Goal: Task Accomplishment & Management: Manage account settings

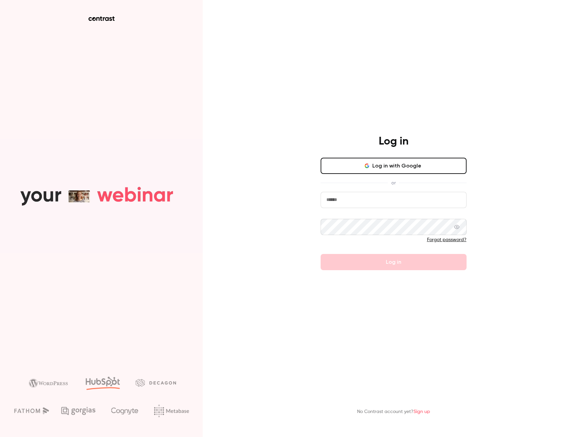
click at [371, 164] on button "Log in with Google" at bounding box center [394, 166] width 146 height 16
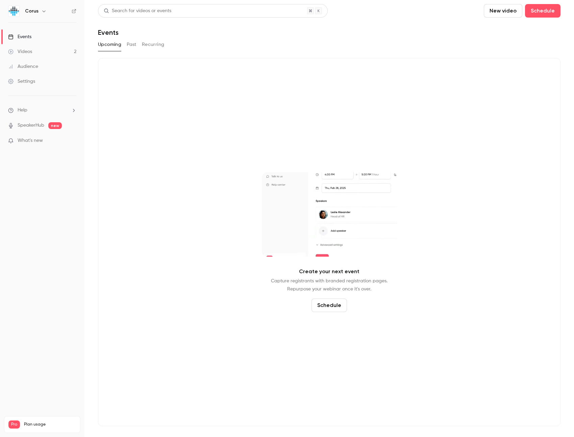
click at [127, 48] on button "Past" at bounding box center [132, 44] width 10 height 11
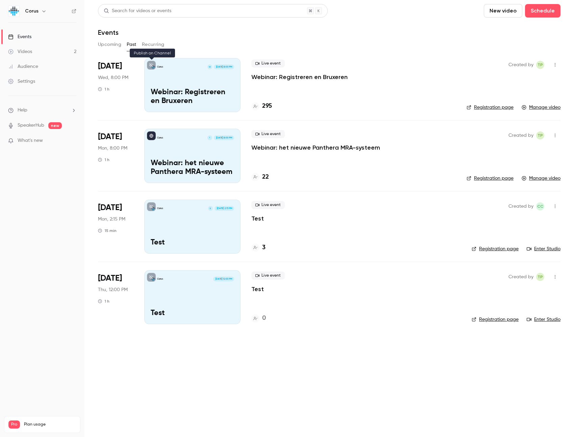
click at [152, 66] on icon at bounding box center [151, 65] width 4 height 4
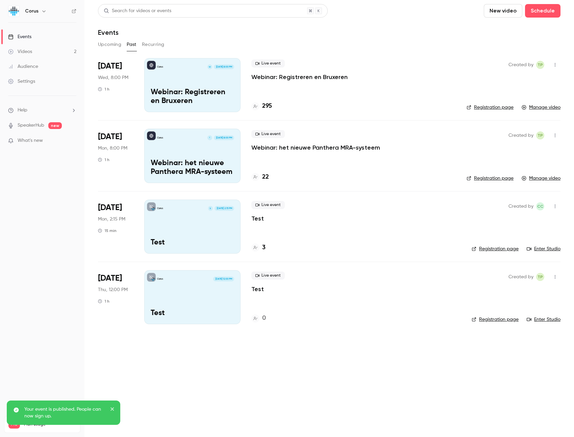
click at [148, 44] on button "Recurring" at bounding box center [153, 44] width 23 height 11
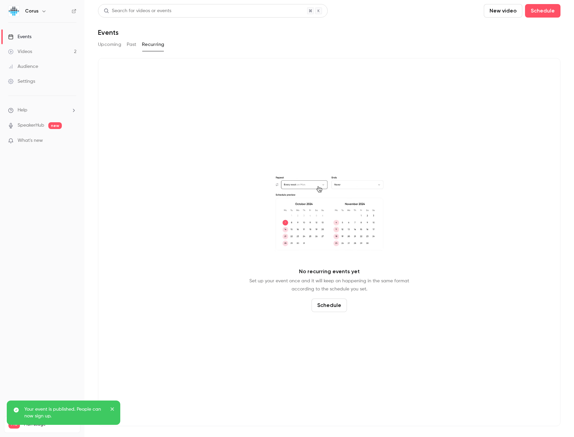
click at [108, 47] on button "Upcoming" at bounding box center [109, 44] width 23 height 11
click at [132, 44] on button "Past" at bounding box center [132, 44] width 10 height 11
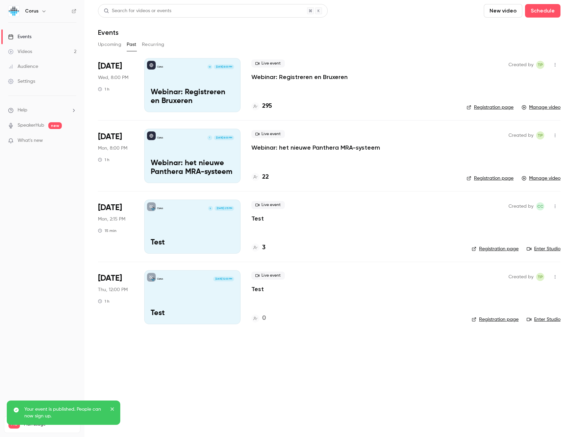
click at [110, 407] on icon "close" at bounding box center [112, 408] width 5 height 5
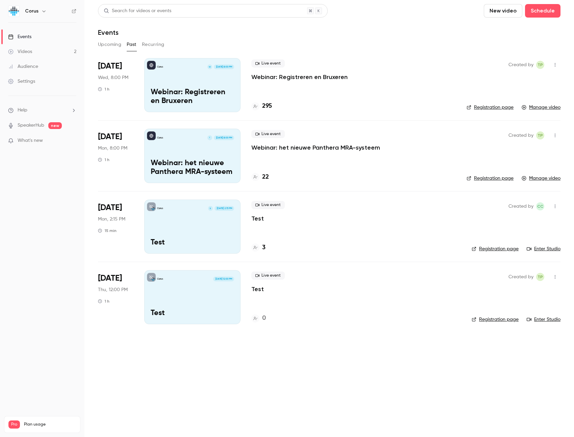
click at [41, 34] on link "Events" at bounding box center [42, 36] width 84 height 15
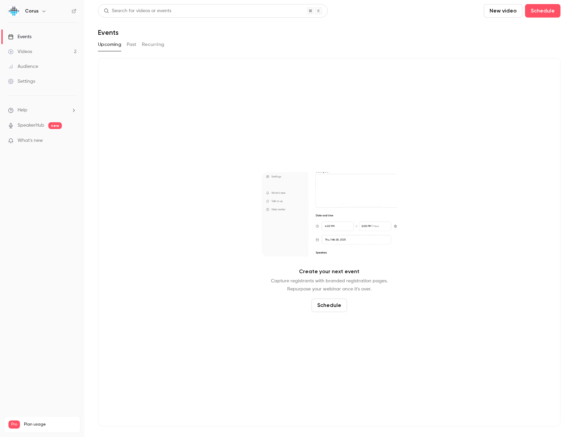
click at [46, 35] on link "Events" at bounding box center [42, 36] width 84 height 15
click at [128, 47] on button "Past" at bounding box center [132, 44] width 10 height 11
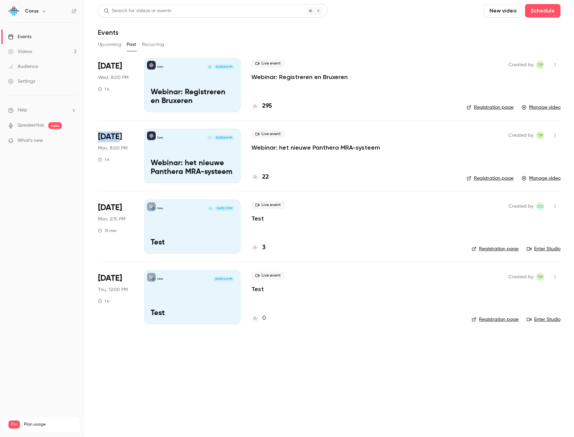
drag, startPoint x: 94, startPoint y: 133, endPoint x: 127, endPoint y: 134, distance: 33.4
click at [127, 134] on main "Search for videos or events New video Schedule Events Upcoming Past Recurring […" at bounding box center [328, 218] width 489 height 437
click at [292, 147] on p "Webinar: het nieuwe Panthera MRA-systeem" at bounding box center [315, 148] width 129 height 8
click at [292, 147] on main "Search for videos or events New video Schedule Events Upcoming Past Recurring […" at bounding box center [328, 218] width 489 height 437
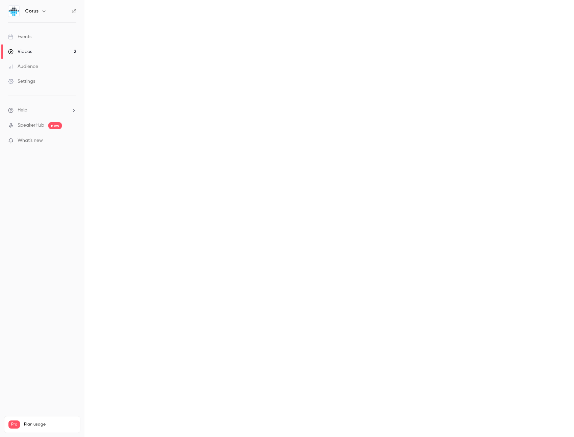
click at [292, 147] on main at bounding box center [328, 218] width 489 height 437
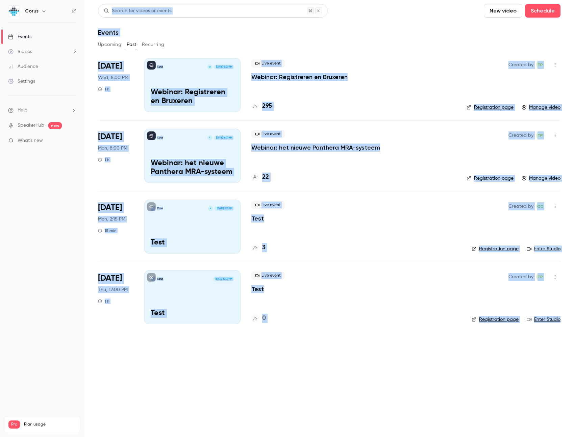
click at [279, 157] on div "Live event Webinar: het nieuwe Panthera MRA-systeem 22" at bounding box center [353, 156] width 204 height 54
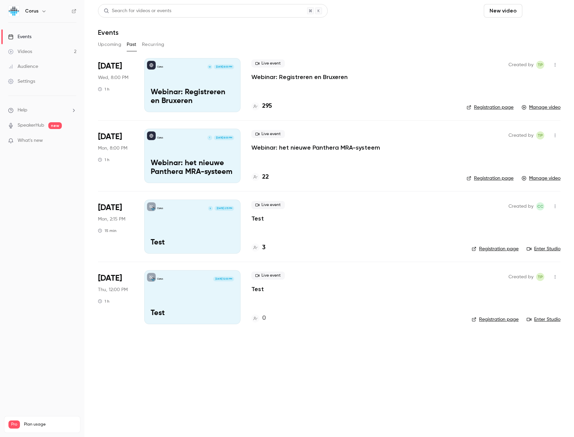
click at [542, 12] on button "Schedule" at bounding box center [542, 11] width 35 height 14
click at [533, 29] on div "One time event" at bounding box center [528, 29] width 51 height 7
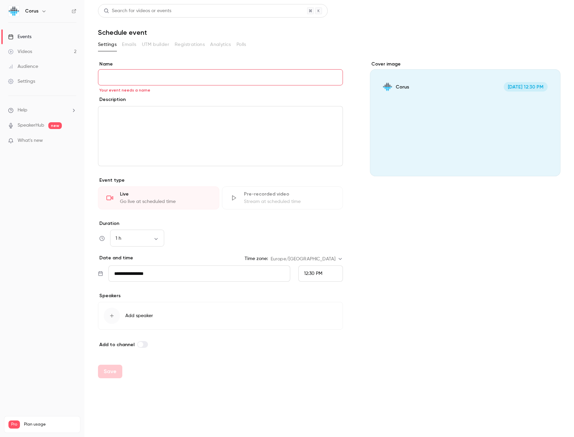
paste input "**********"
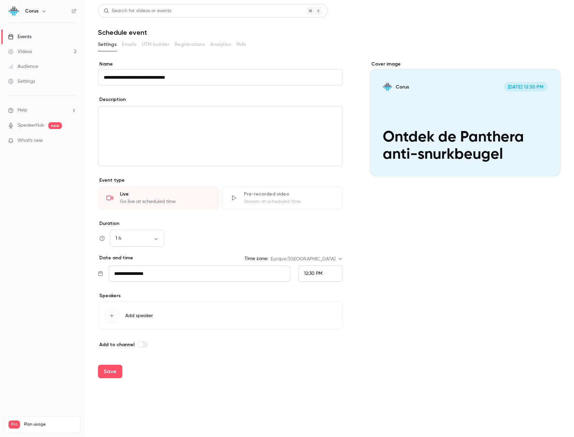
type input "**********"
click at [60, 37] on link "Events" at bounding box center [42, 36] width 84 height 15
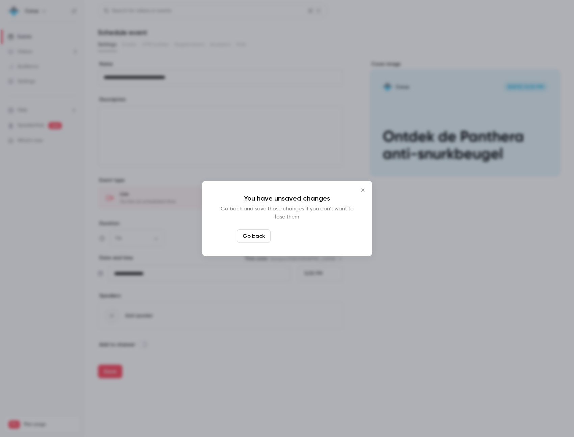
click at [289, 239] on button "Leave page anyway" at bounding box center [305, 236] width 64 height 14
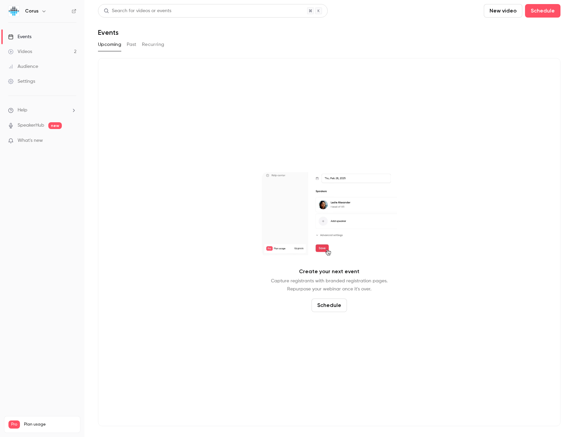
click at [23, 48] on div "Videos" at bounding box center [20, 51] width 24 height 7
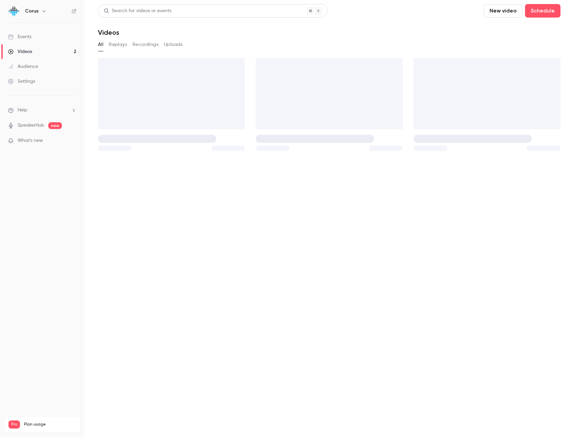
click at [37, 37] on link "Events" at bounding box center [42, 36] width 84 height 15
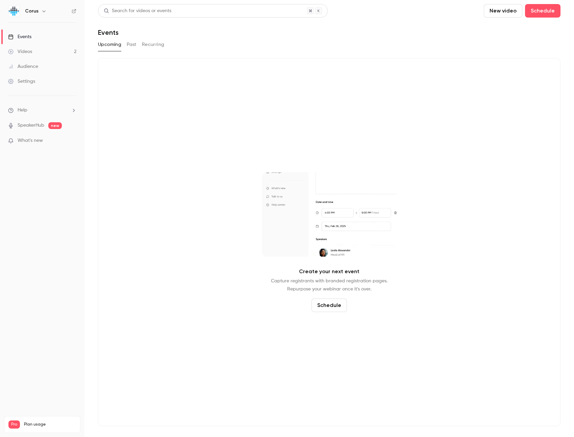
click at [162, 44] on button "Recurring" at bounding box center [153, 44] width 23 height 11
click at [131, 43] on button "Past" at bounding box center [132, 44] width 10 height 11
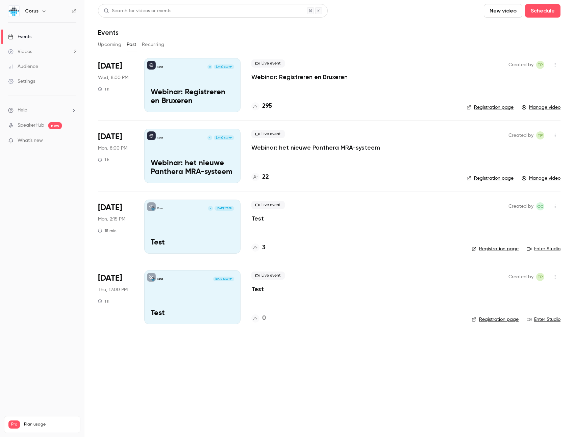
click at [33, 39] on link "Events" at bounding box center [42, 36] width 84 height 15
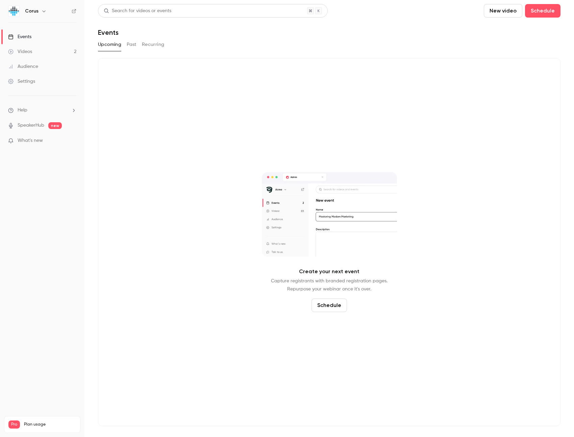
click at [550, 18] on header "Search for videos or events New video Schedule Events" at bounding box center [329, 20] width 462 height 32
click at [538, 16] on button "Schedule" at bounding box center [542, 11] width 35 height 14
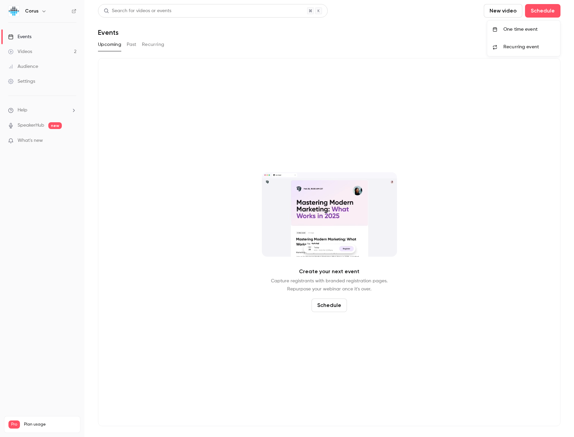
click at [516, 32] on div "One time event" at bounding box center [528, 29] width 51 height 7
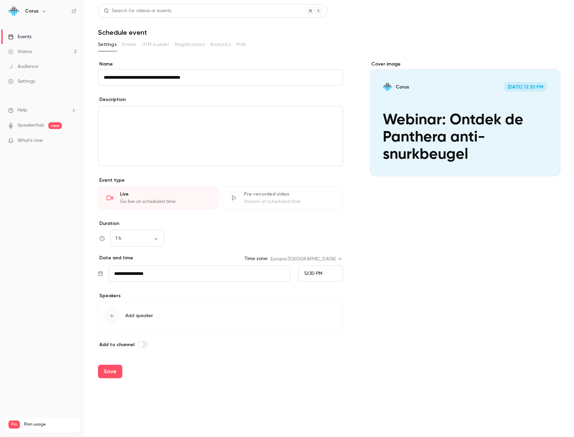
type input "**********"
click at [156, 152] on div "editor" at bounding box center [220, 135] width 244 height 59
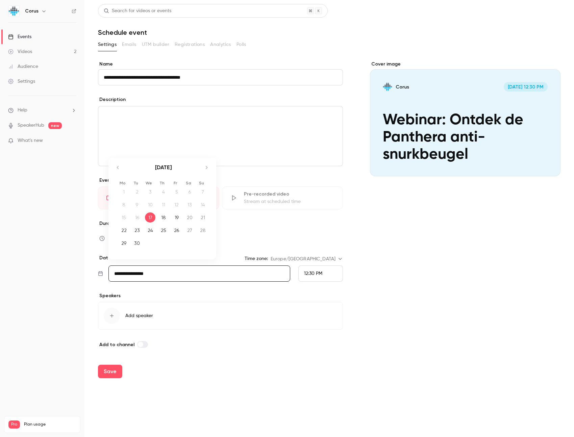
click at [143, 278] on input "**********" at bounding box center [199, 273] width 182 height 16
click at [135, 243] on div "30" at bounding box center [137, 243] width 10 height 10
type input "**********"
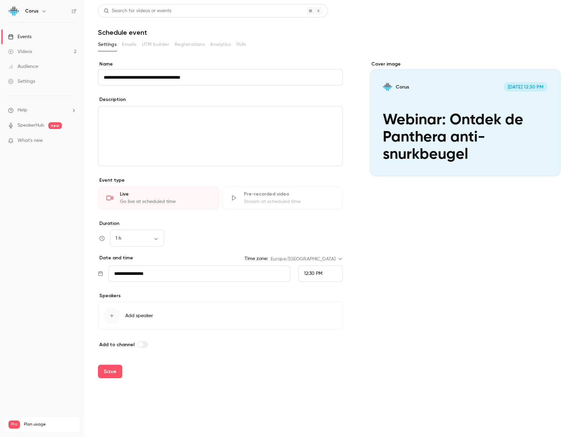
click at [184, 244] on div "1 h ** ​" at bounding box center [220, 238] width 245 height 16
click at [144, 114] on p "editor" at bounding box center [220, 114] width 233 height 8
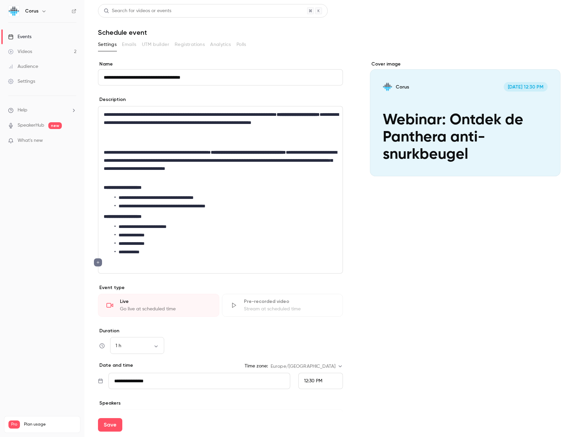
click at [137, 142] on p "editor" at bounding box center [220, 141] width 233 height 8
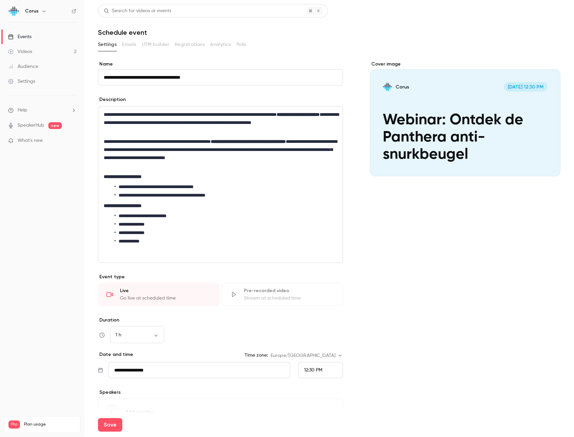
scroll to position [43, 0]
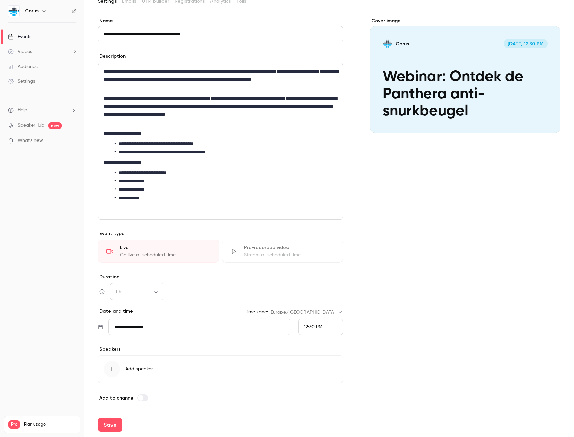
click at [313, 325] on span "12:30 PM" at bounding box center [313, 327] width 18 height 5
click at [315, 299] on div "8:00 PM" at bounding box center [320, 302] width 33 height 7
click at [138, 398] on span at bounding box center [140, 397] width 5 height 5
click at [142, 398] on span at bounding box center [144, 397] width 5 height 5
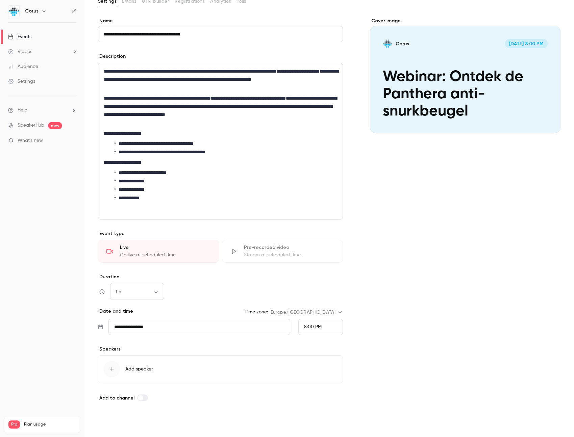
click at [110, 426] on button "Save" at bounding box center [110, 425] width 24 height 14
type input "**********"
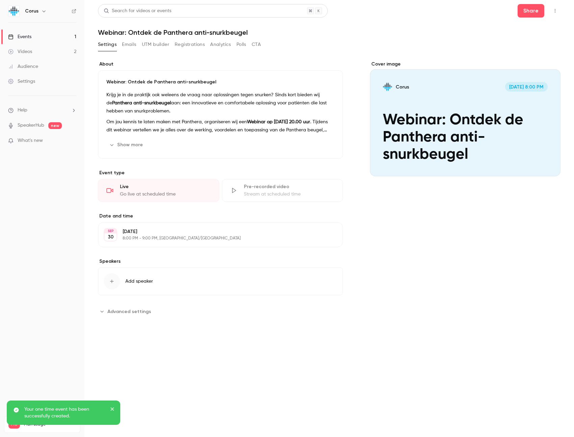
click at [131, 45] on button "Emails" at bounding box center [129, 44] width 14 height 11
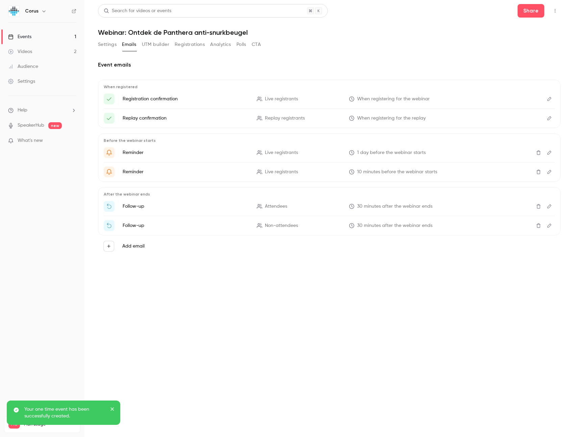
click at [107, 46] on button "Settings" at bounding box center [107, 44] width 19 height 11
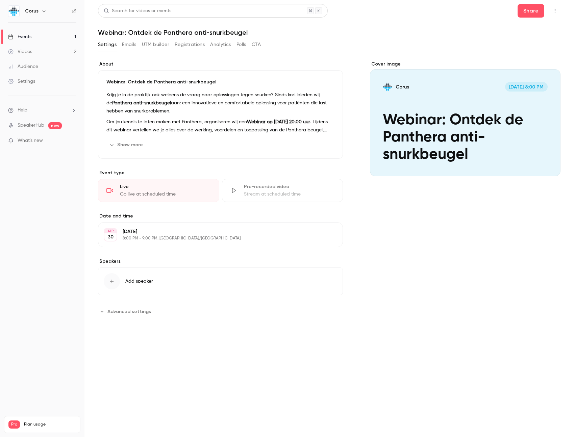
click at [44, 50] on link "Videos 2" at bounding box center [42, 51] width 84 height 15
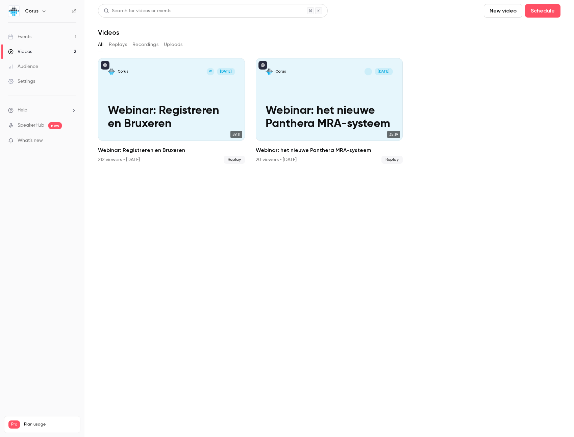
click at [46, 33] on link "Events 1" at bounding box center [42, 36] width 84 height 15
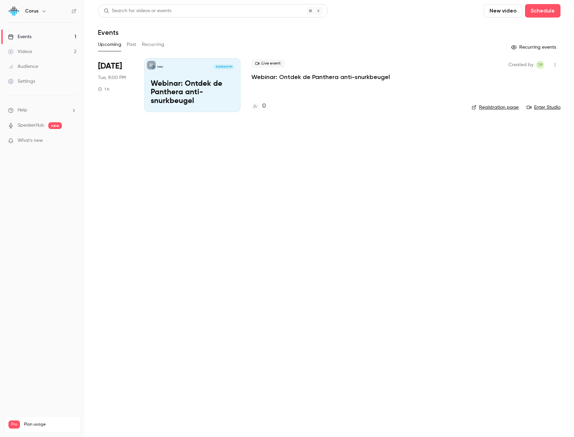
click at [189, 93] on p "Webinar: Ontdek de Panthera anti-snurkbeugel" at bounding box center [192, 93] width 83 height 26
click at [501, 107] on link "Registration page" at bounding box center [494, 107] width 47 height 7
click at [191, 93] on p "Webinar: Ontdek de Panthera anti-snurkbeugel" at bounding box center [192, 93] width 83 height 26
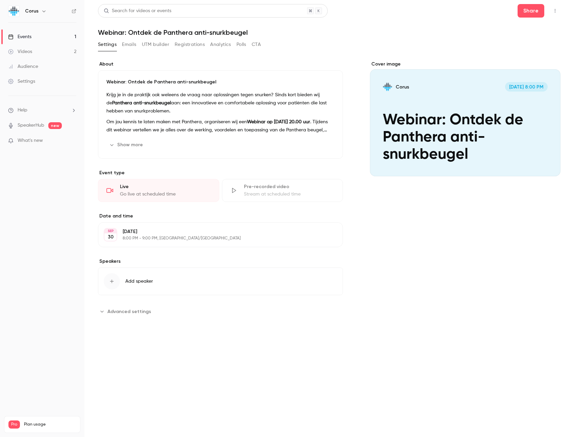
click at [177, 43] on button "Registrations" at bounding box center [190, 44] width 30 height 11
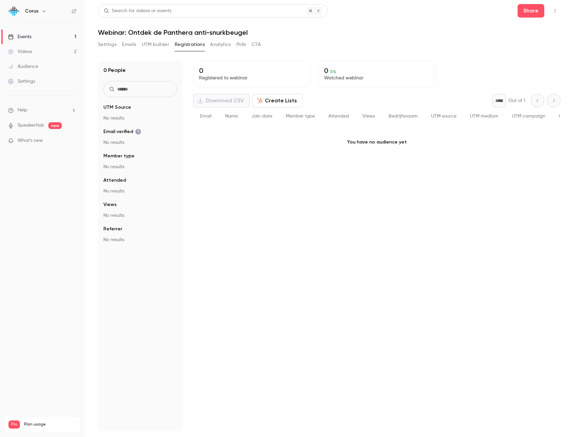
click at [276, 104] on button "Create Lists" at bounding box center [277, 101] width 50 height 14
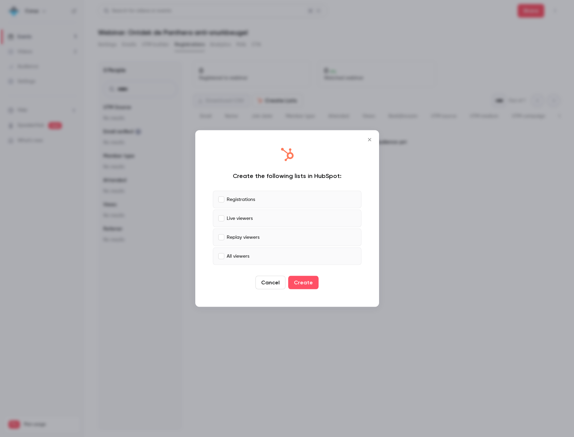
click at [369, 141] on icon "Close" at bounding box center [369, 139] width 8 height 5
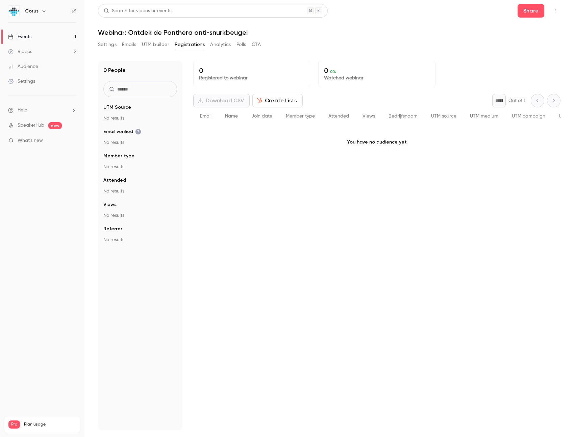
click at [26, 138] on span "What's new" at bounding box center [30, 140] width 25 height 7
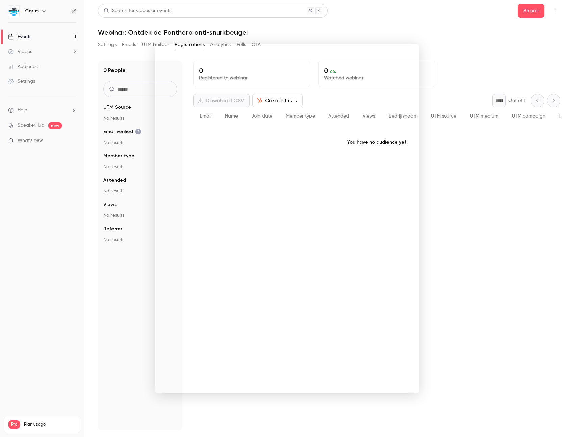
click at [404, 25] on div at bounding box center [287, 218] width 574 height 437
